Goal: Task Accomplishment & Management: Manage account settings

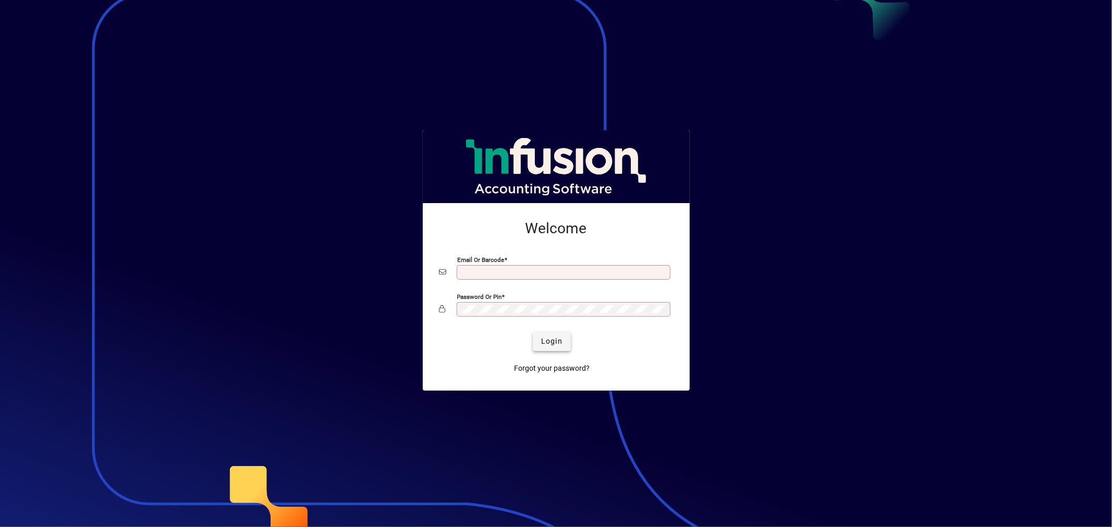
type input "**********"
click at [559, 338] on span "Login" at bounding box center [551, 341] width 21 height 11
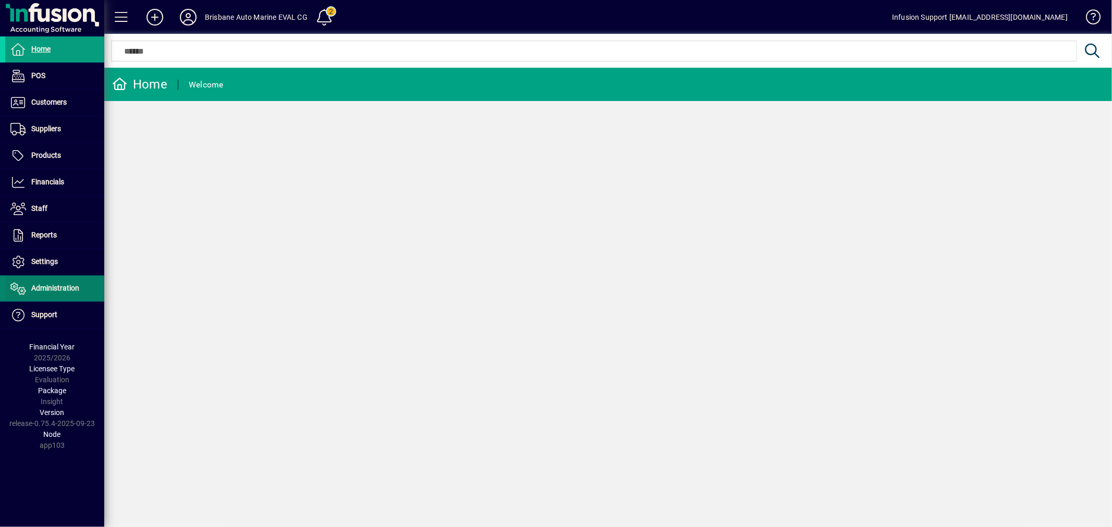
click at [65, 289] on span "Administration" at bounding box center [55, 288] width 48 height 8
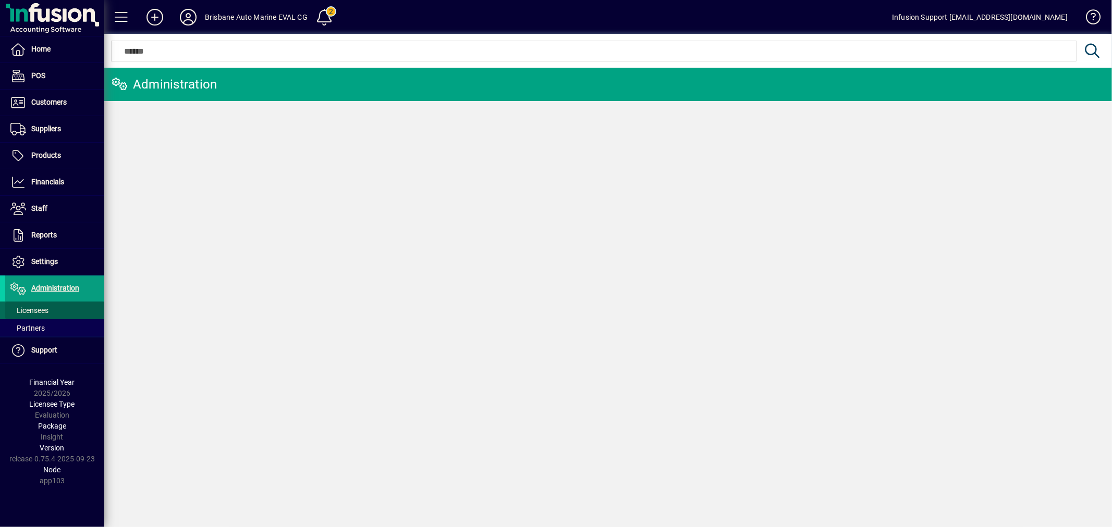
click at [30, 313] on span "Licensees" at bounding box center [29, 310] width 38 height 8
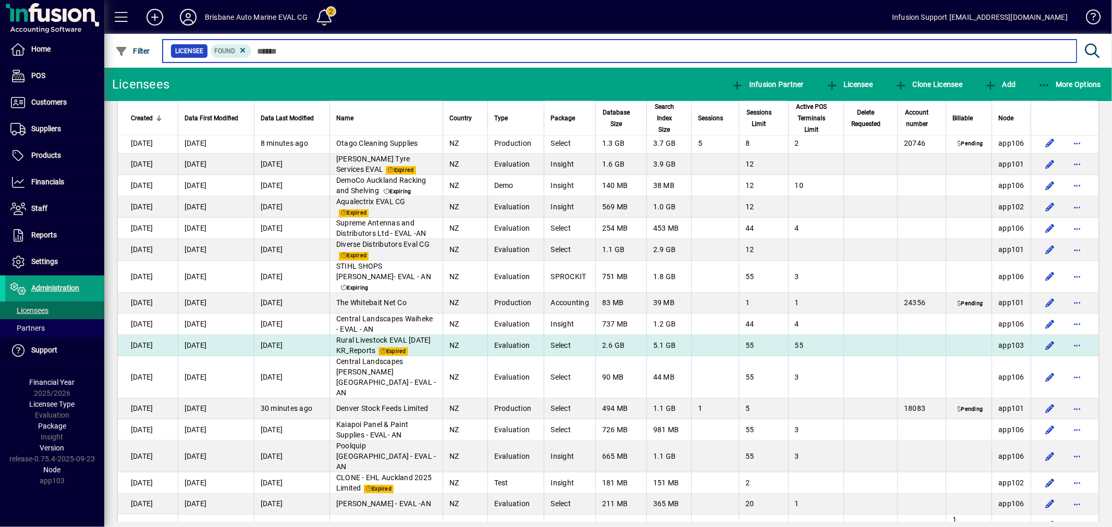
scroll to position [1216, 0]
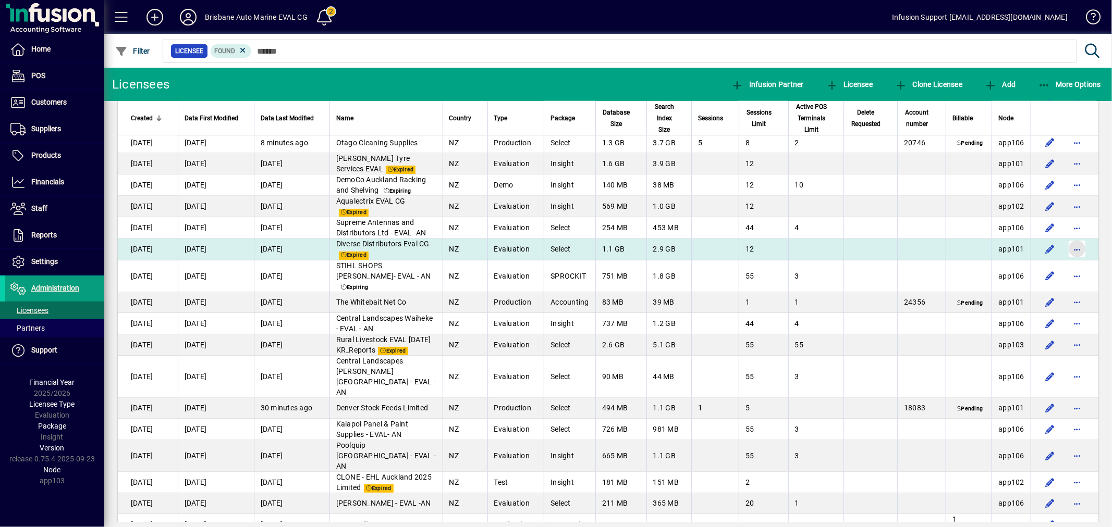
click at [1064, 237] on span "button" at bounding box center [1076, 249] width 25 height 25
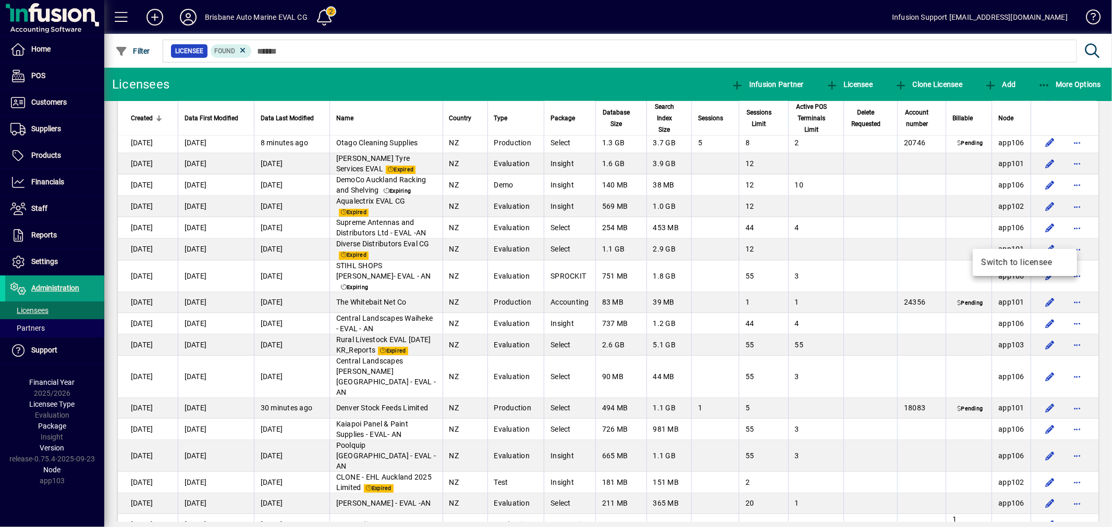
click at [472, 77] on div at bounding box center [556, 263] width 1112 height 527
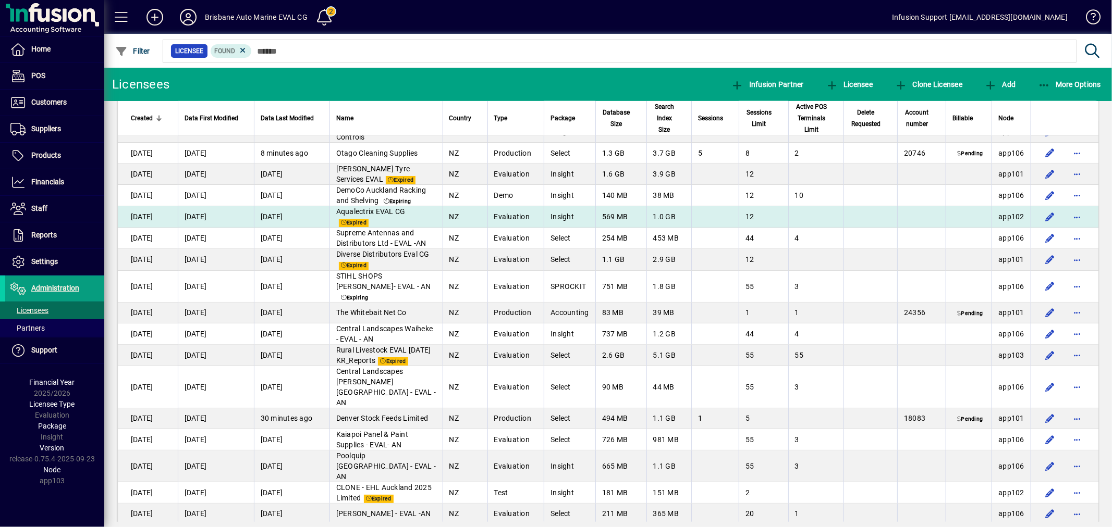
scroll to position [1205, 0]
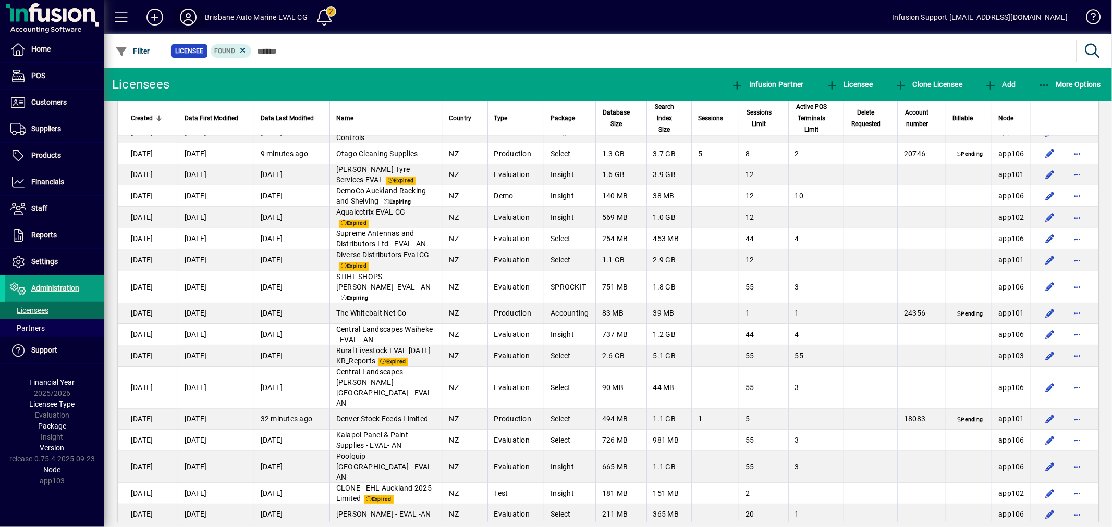
click at [195, 17] on icon at bounding box center [188, 17] width 21 height 17
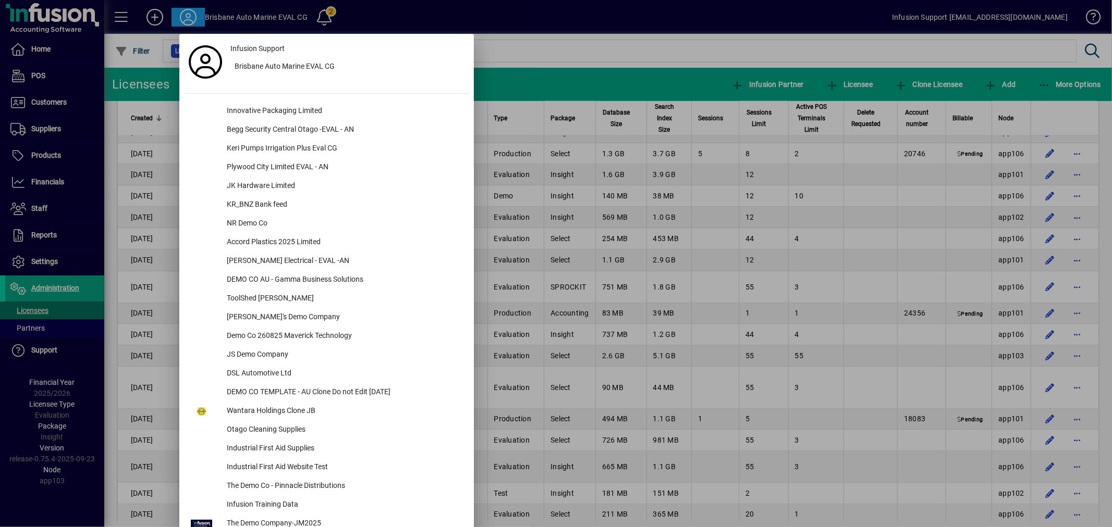
scroll to position [1044, 0]
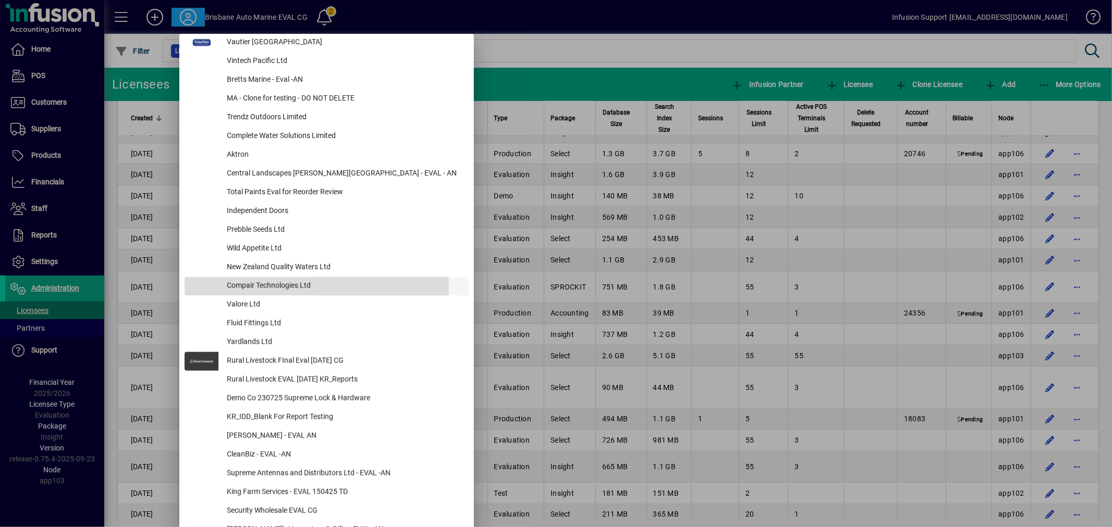
click at [249, 285] on div "Compair Technologies Ltd" at bounding box center [343, 286] width 250 height 19
